Goal: Find specific page/section

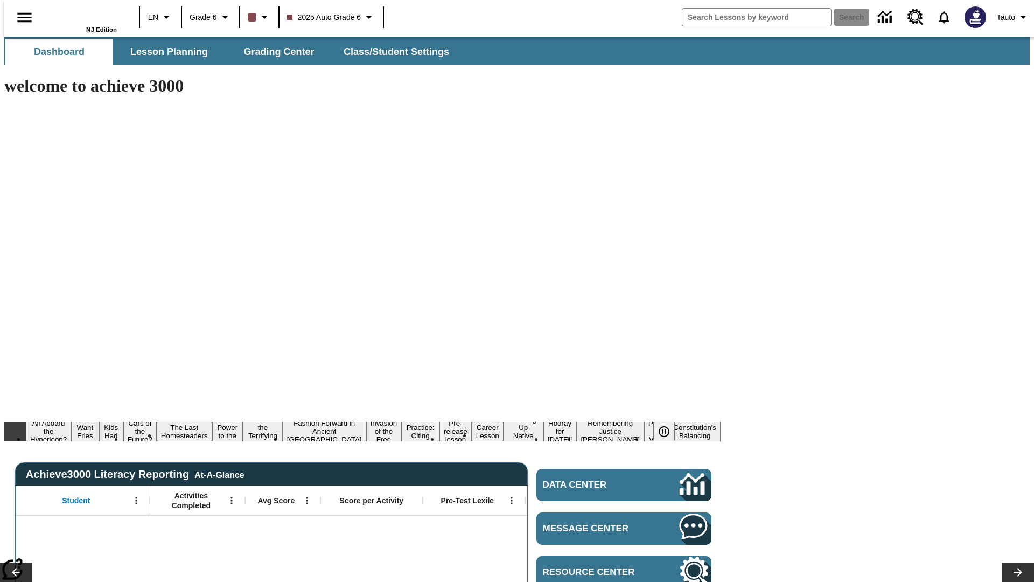
type input "-1"
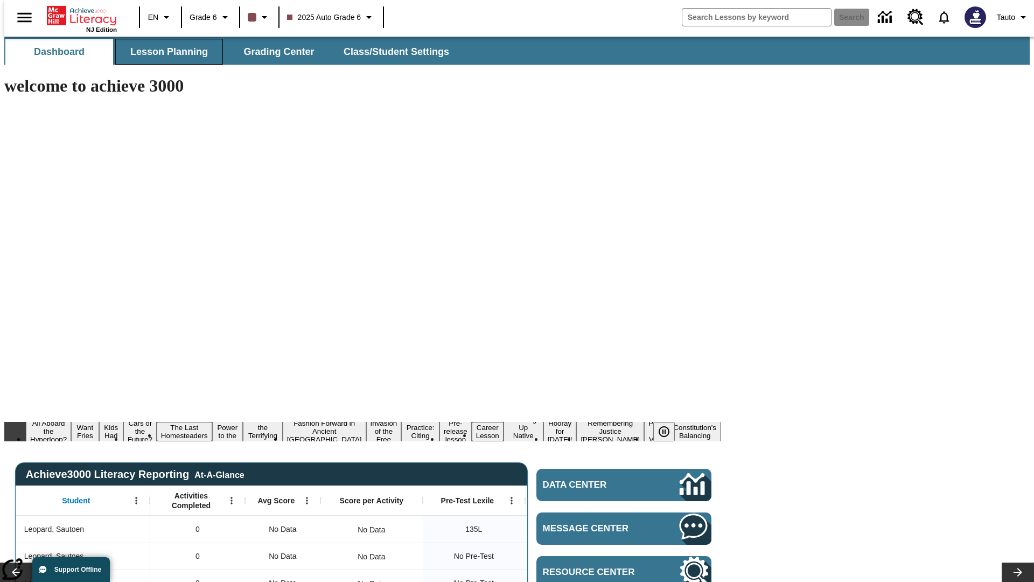
click at [165, 52] on span "Lesson Planning" at bounding box center [169, 52] width 78 height 12
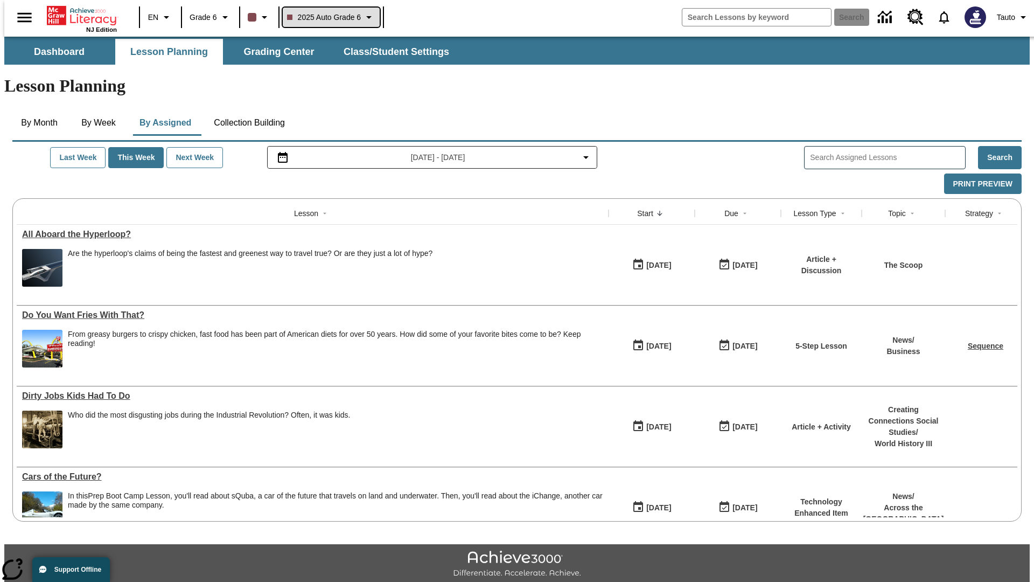
click at [329, 17] on span "2025 Auto Grade 6" at bounding box center [324, 17] width 74 height 11
